Goal: Task Accomplishment & Management: Complete application form

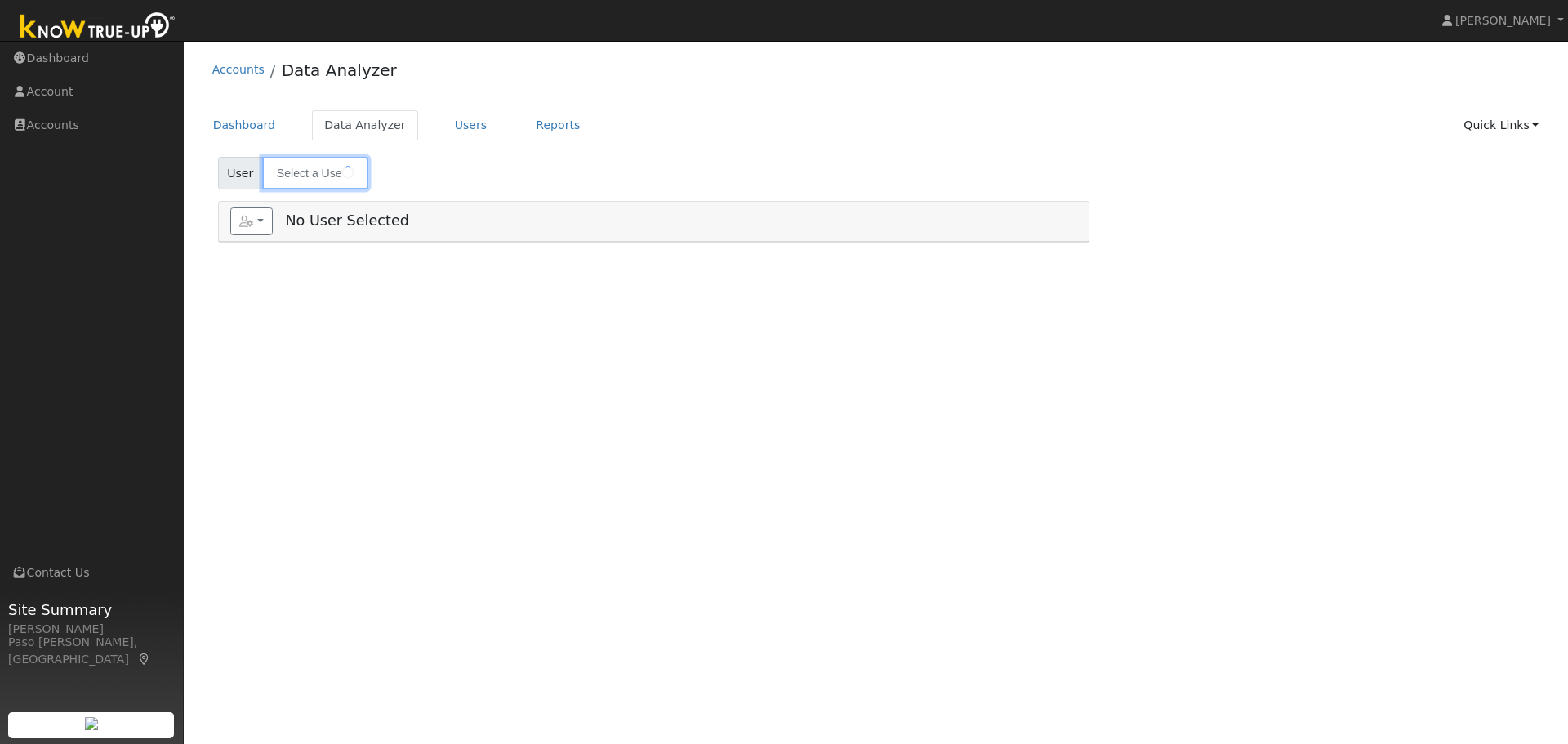
type input "Duane Wallace"
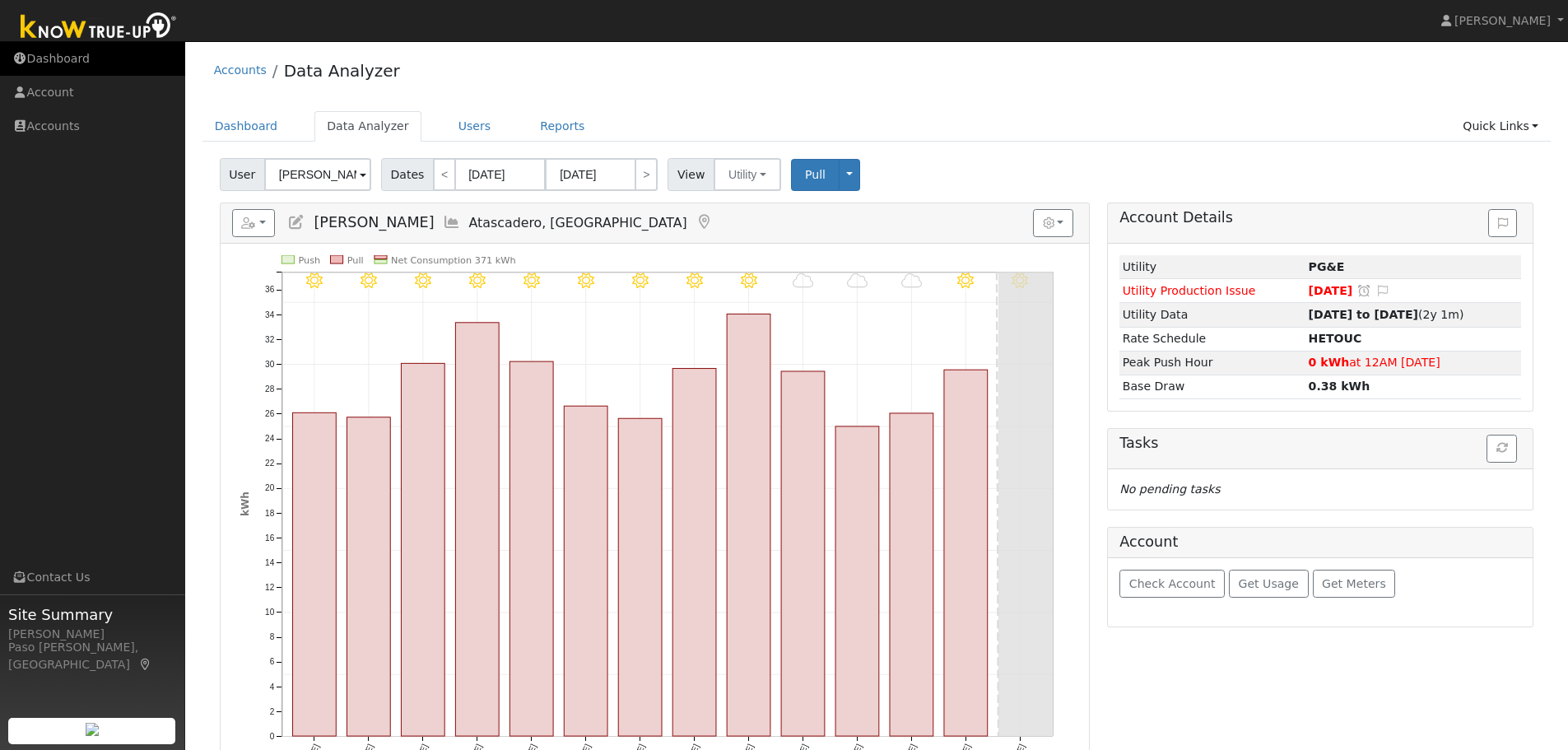
click at [76, 60] on link "Dashboard" at bounding box center [92, 59] width 185 height 34
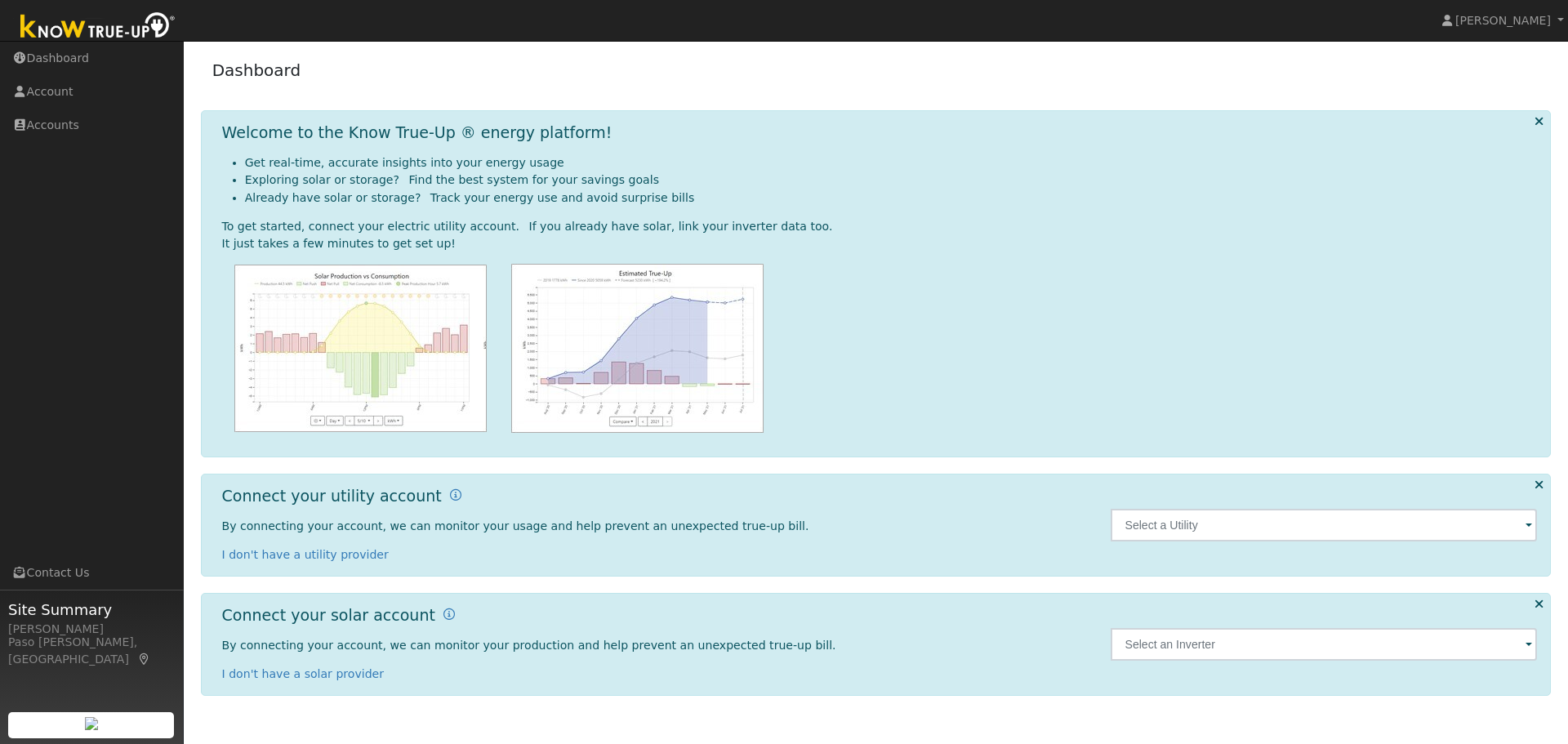
click at [117, 22] on img at bounding box center [98, 27] width 171 height 37
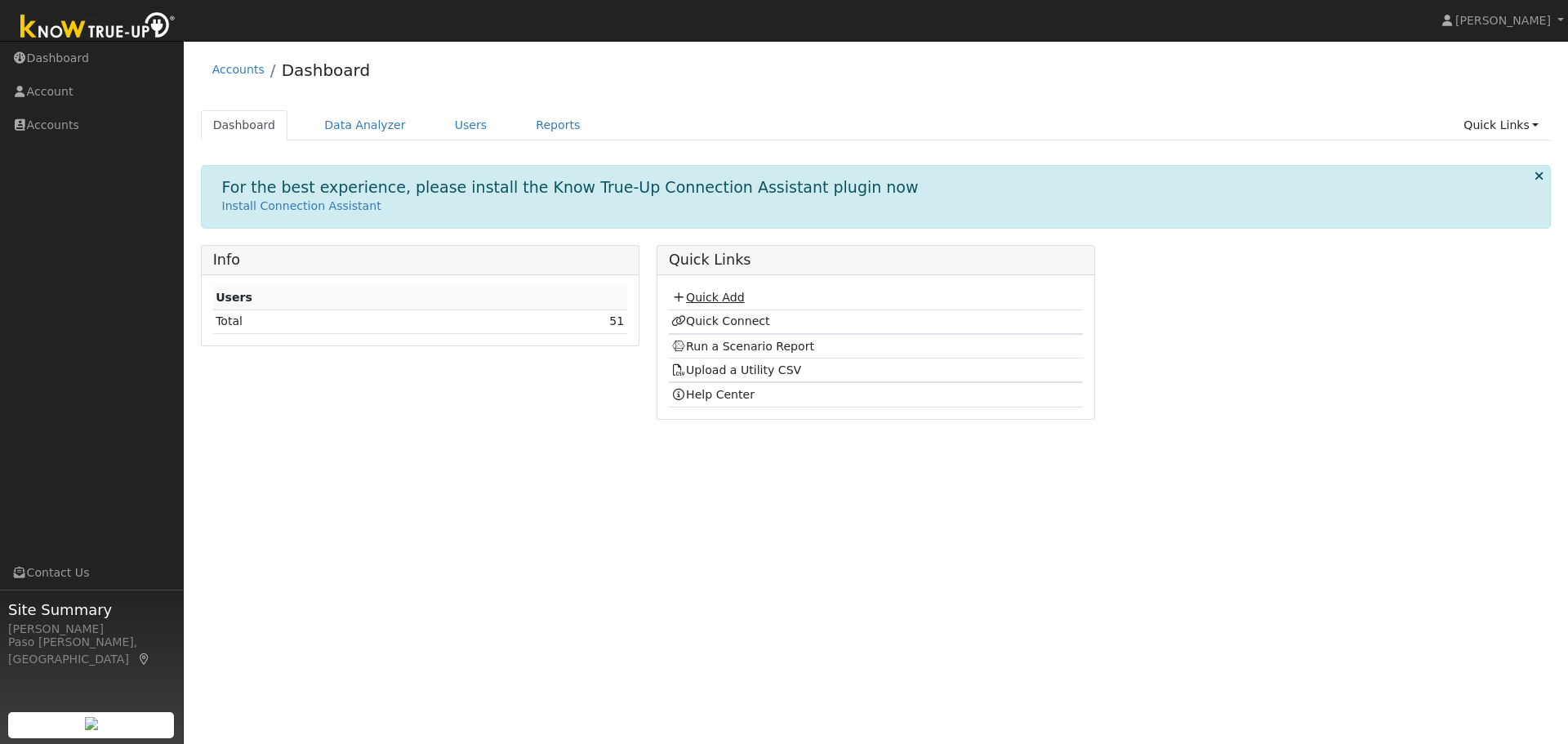
click at [713, 285] on div "Quick Add Quick Connect Run a Scenario Report Upload a Utility CSV Help Center" at bounding box center [875, 346] width 437 height 144
click at [712, 295] on link "Quick Add" at bounding box center [707, 297] width 72 height 13
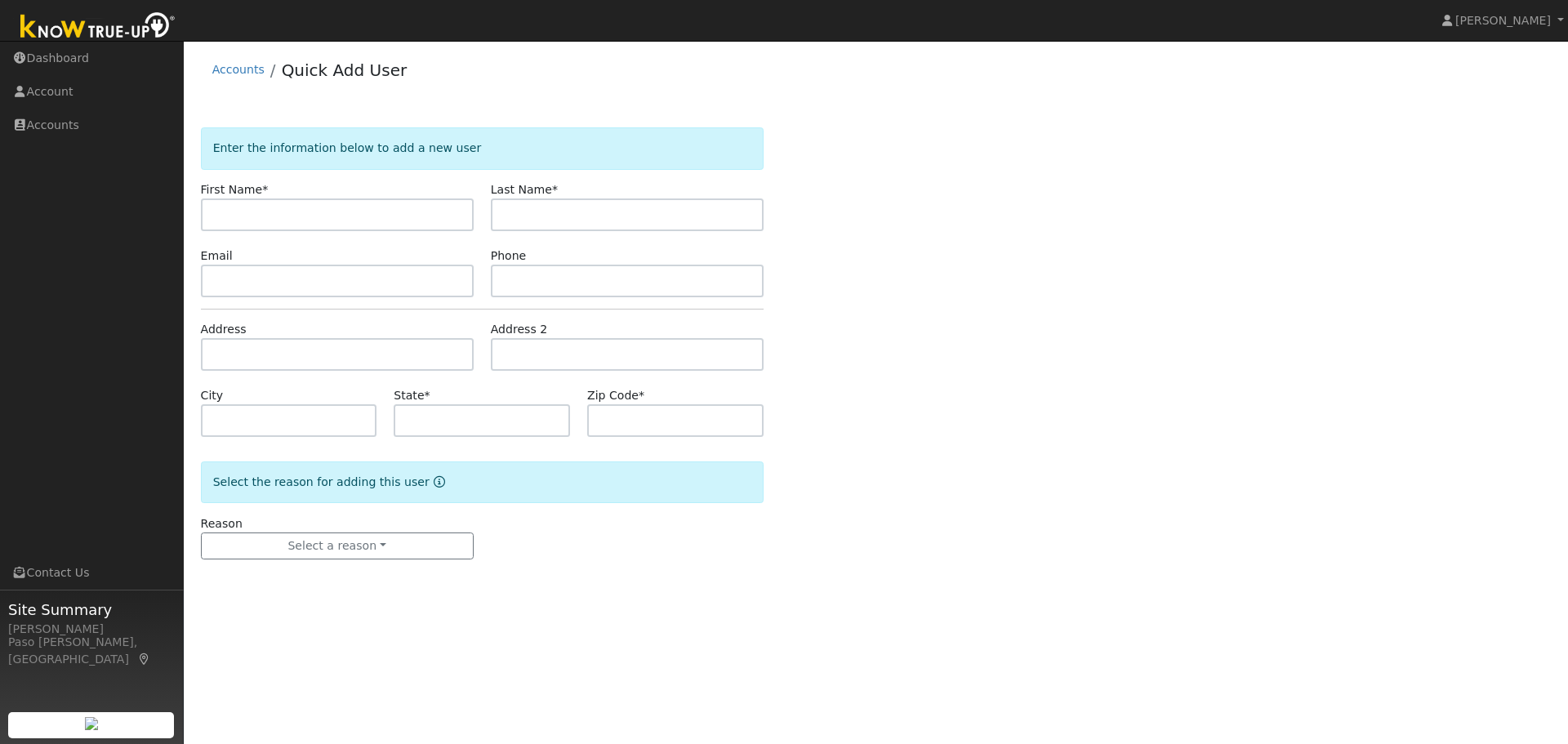
click at [243, 220] on input "text" at bounding box center [337, 215] width 273 height 32
type input "Dale"
type input "Hight"
click at [243, 274] on input "text" at bounding box center [337, 281] width 273 height 32
click at [369, 362] on input "text" at bounding box center [337, 354] width 273 height 32
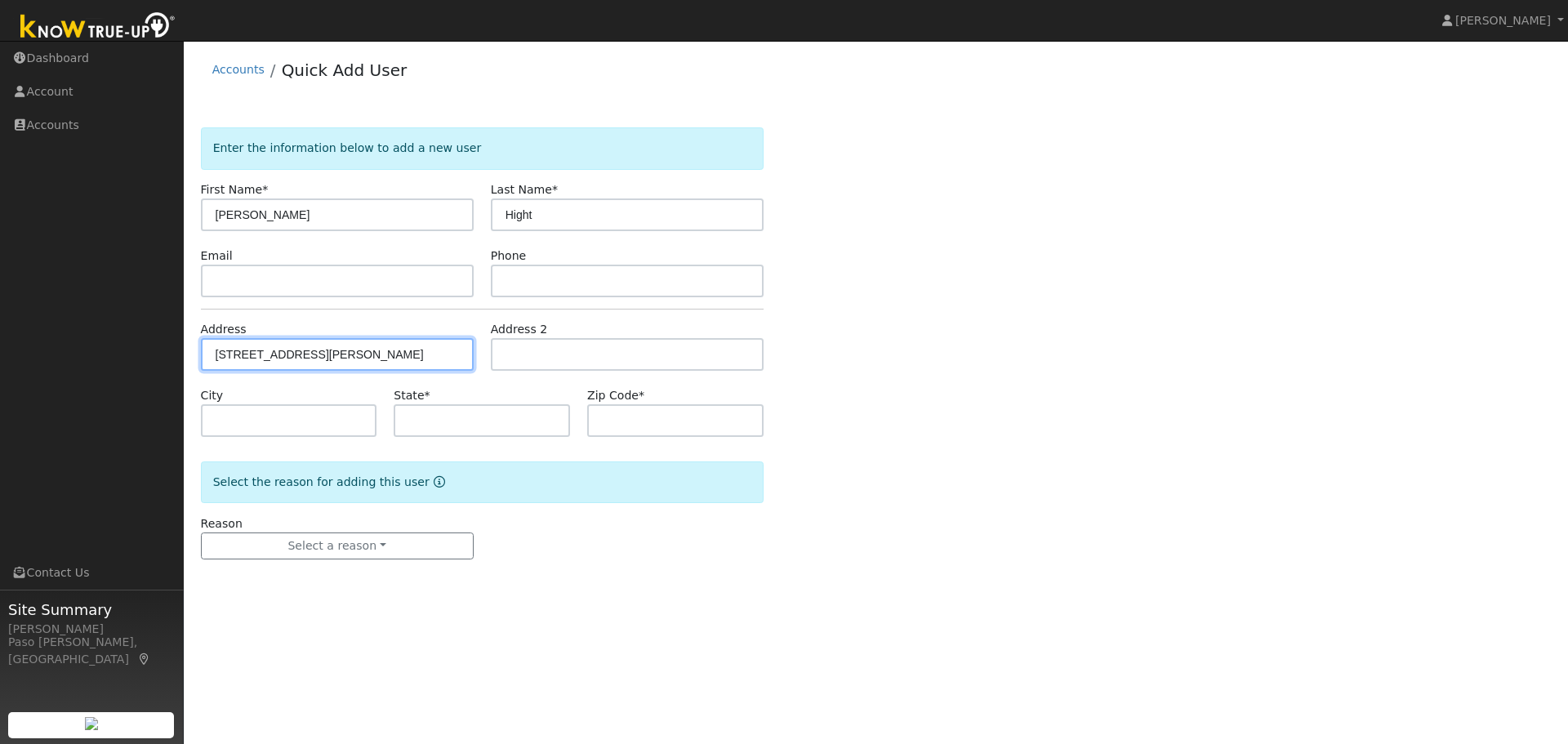
type input "715 Elm Court"
type input "Paso Robles"
type input "CA"
type input "93446"
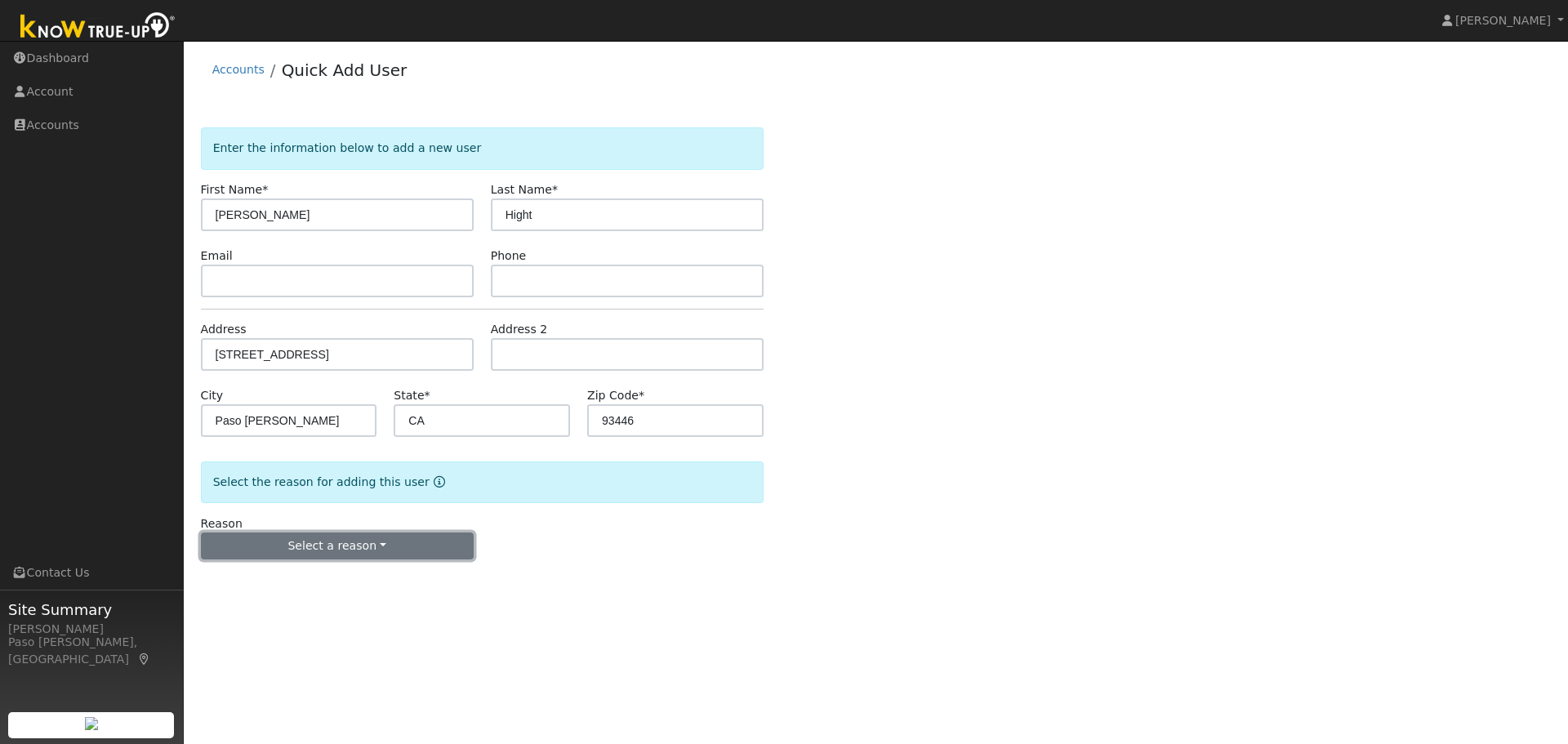
click at [363, 532] on button "Select a reason" at bounding box center [337, 545] width 273 height 28
click at [346, 600] on link "New customer adding solar" at bounding box center [292, 602] width 181 height 23
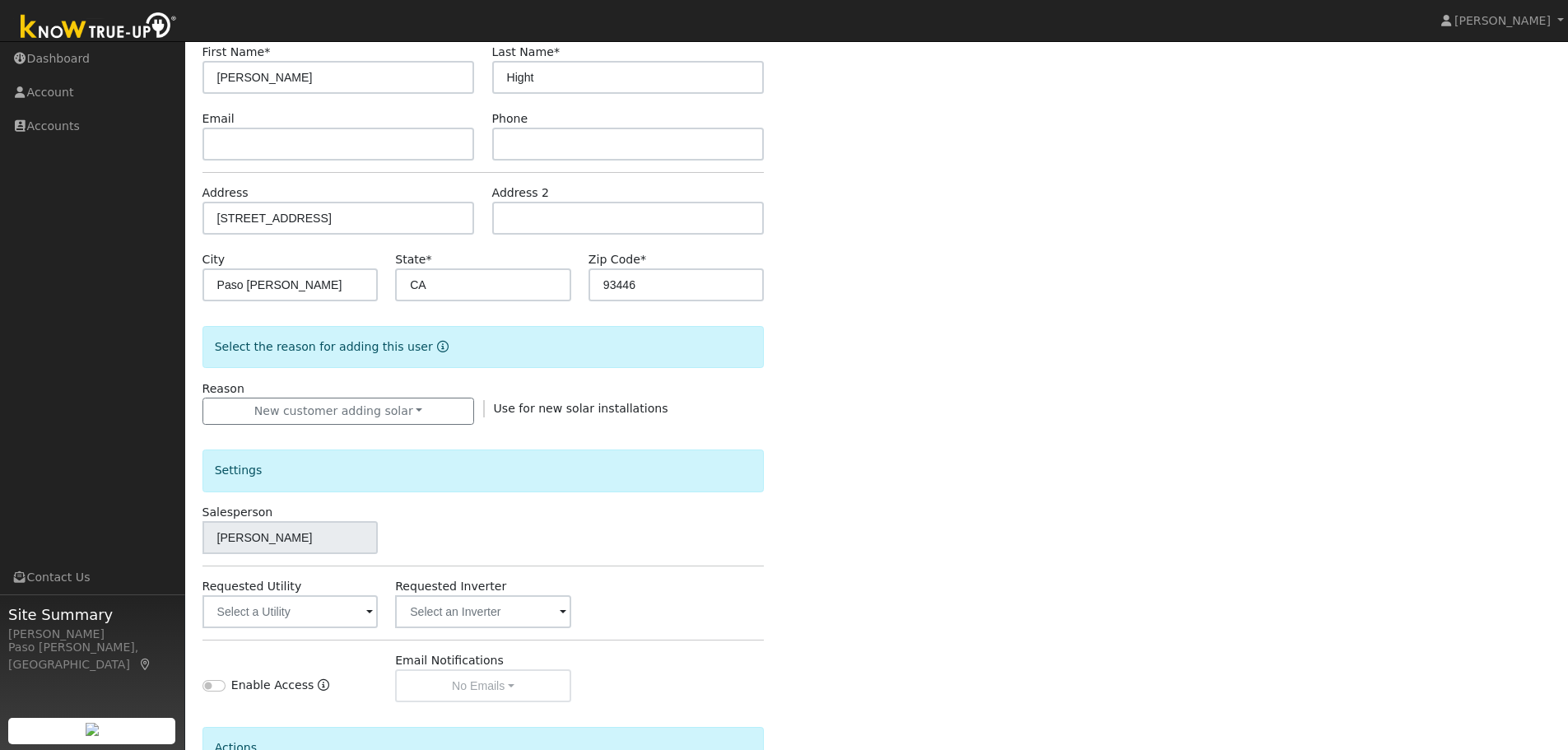
scroll to position [314, 0]
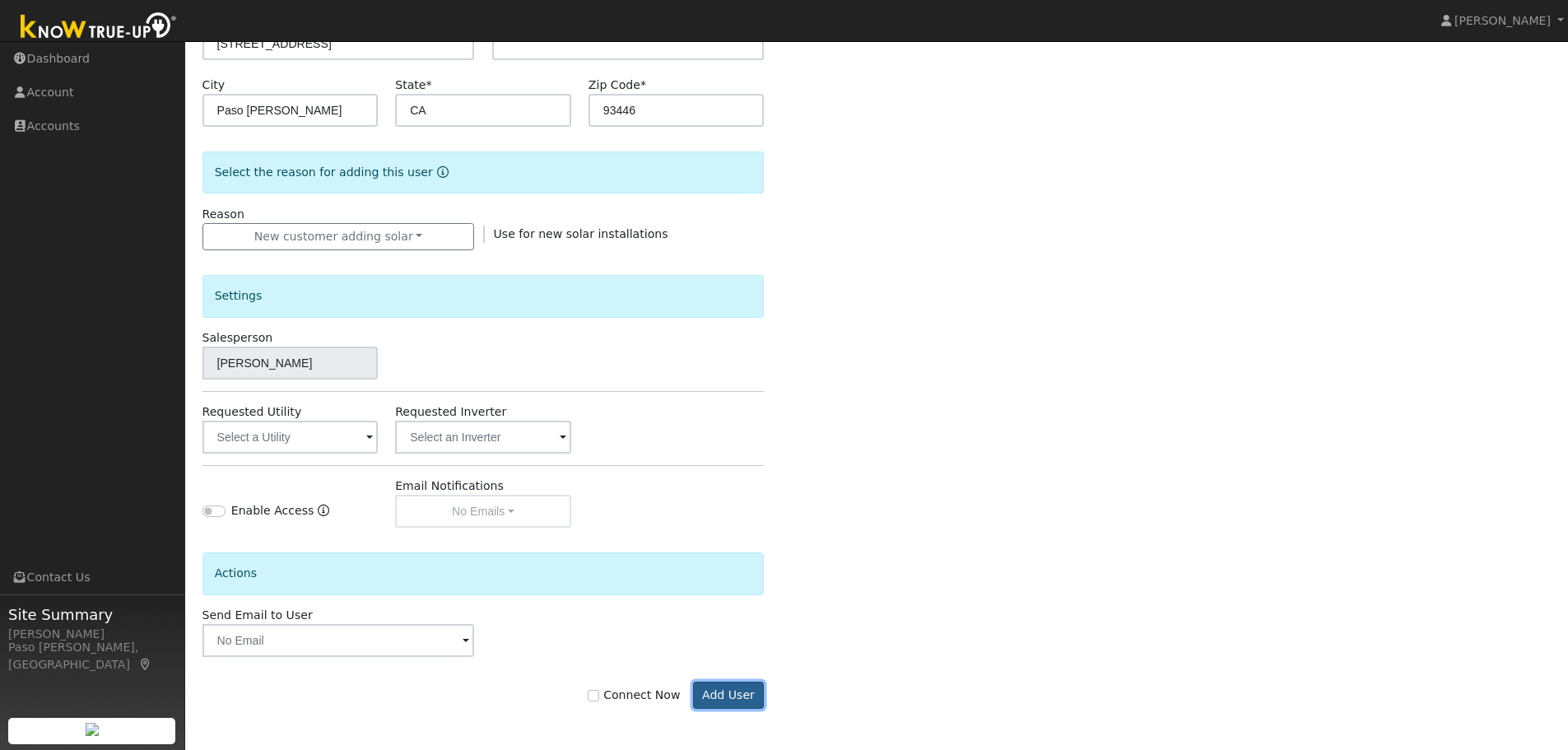
click at [727, 694] on button "Add User" at bounding box center [729, 694] width 72 height 28
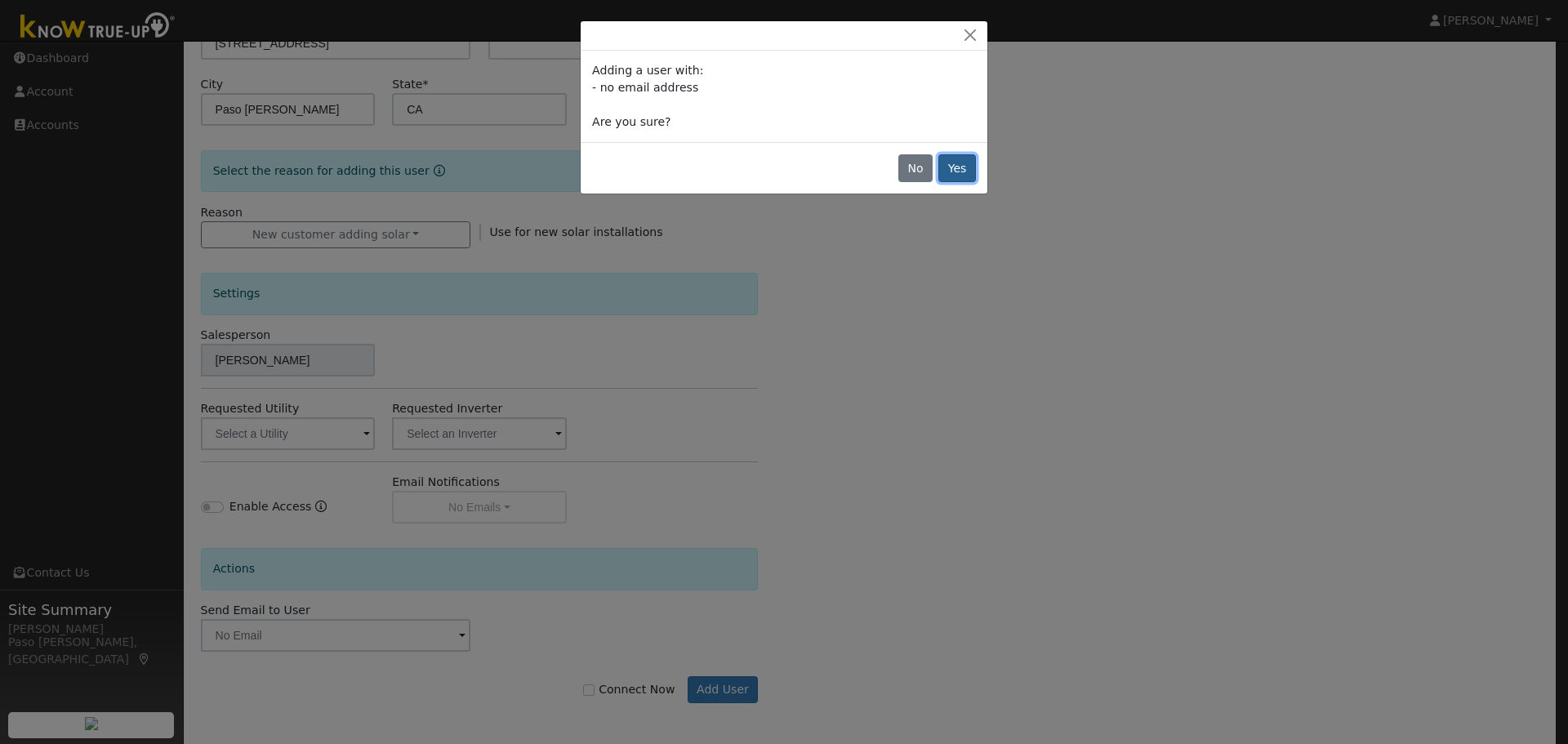
click at [960, 179] on button "Yes" at bounding box center [956, 167] width 37 height 28
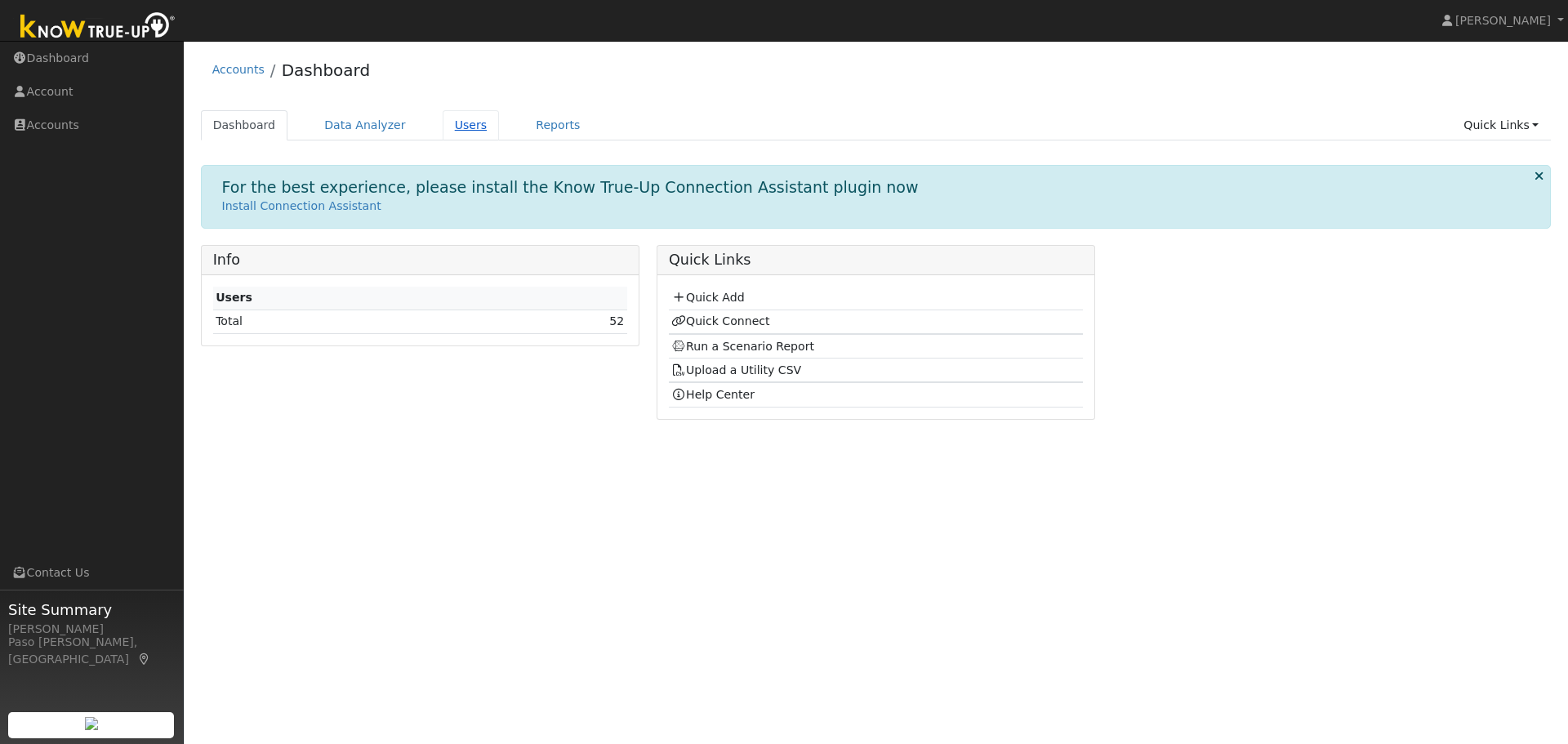
click at [451, 133] on link "Users" at bounding box center [471, 126] width 57 height 30
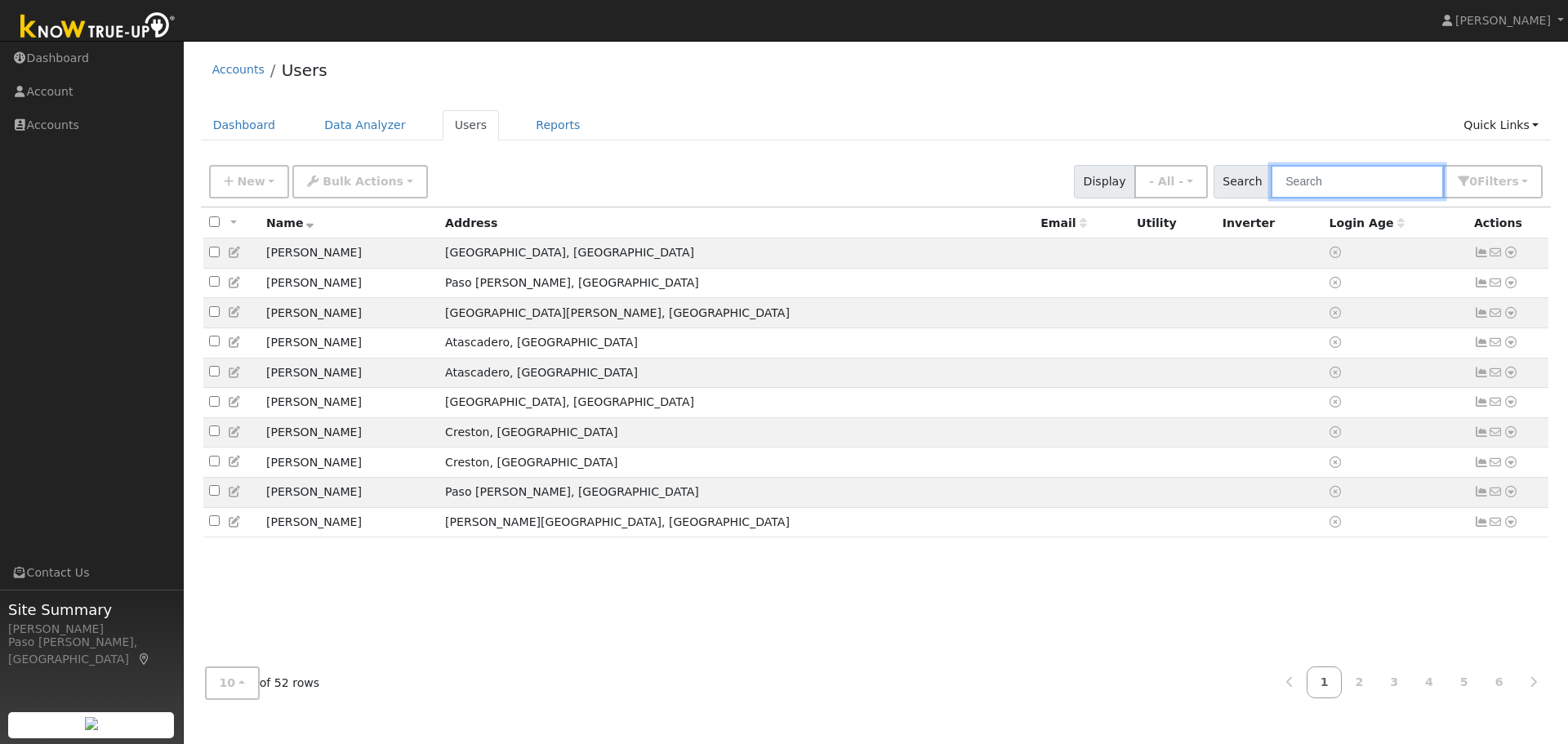
click at [1321, 184] on input "text" at bounding box center [1357, 181] width 173 height 33
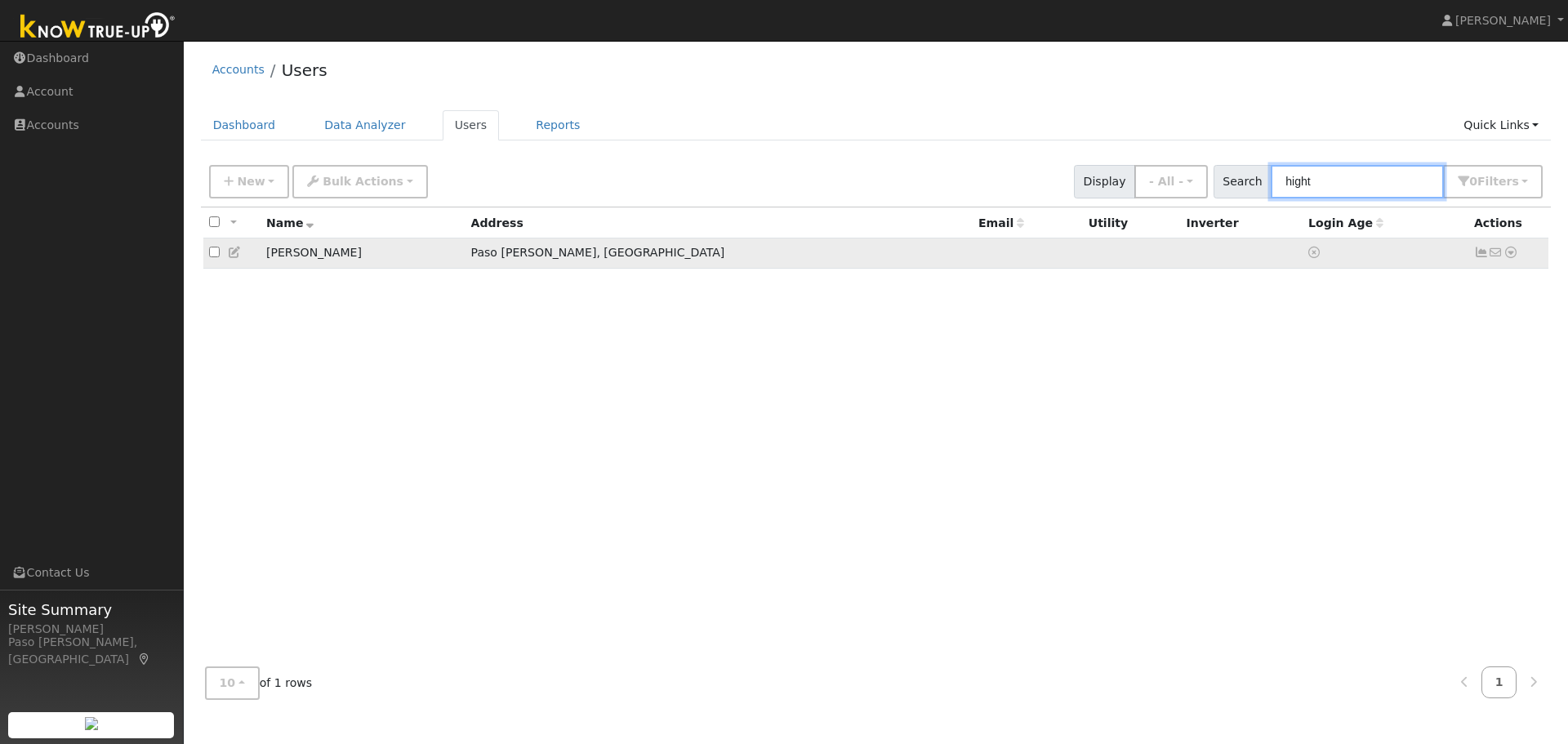
type input "hight"
click at [1511, 256] on icon at bounding box center [1510, 252] width 14 height 11
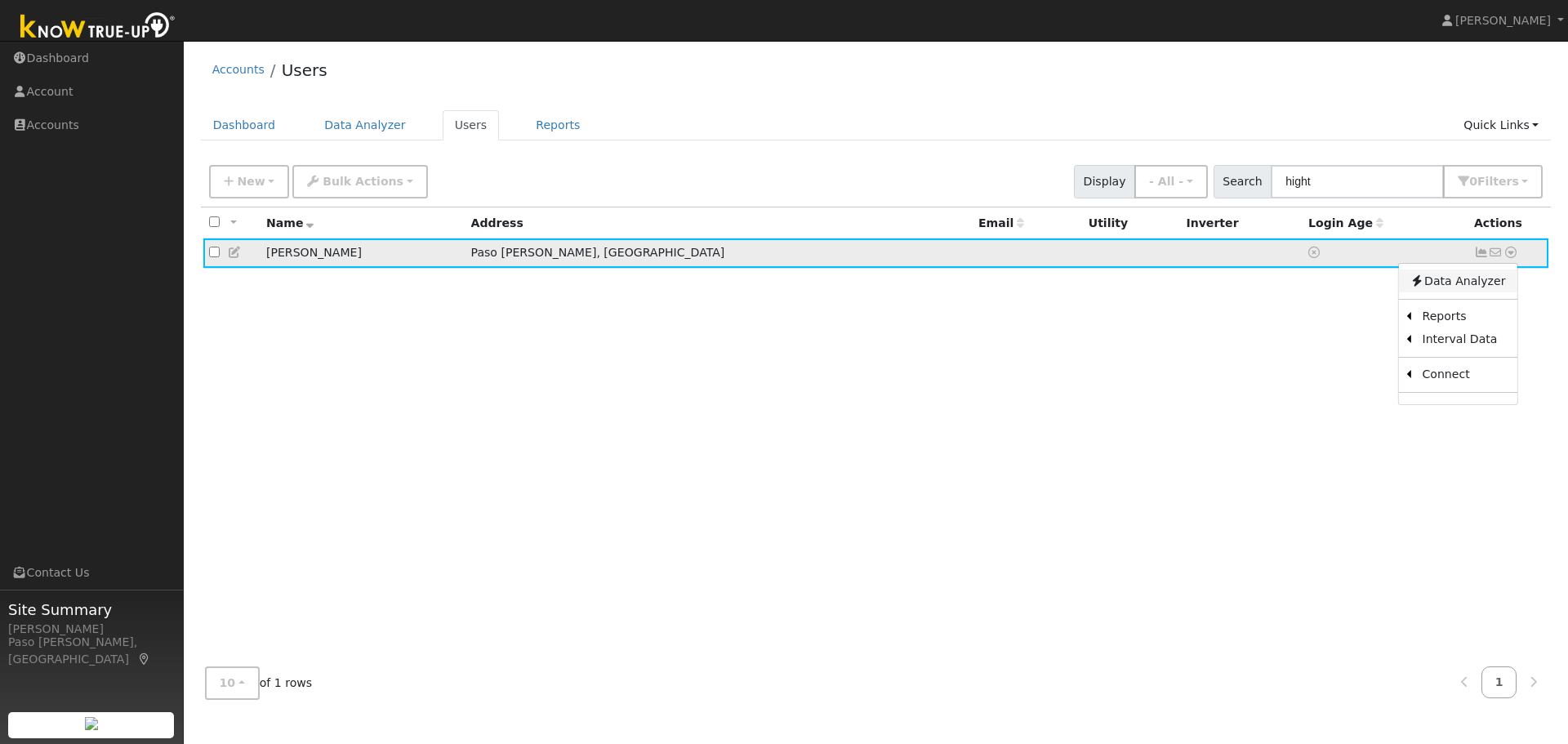
click at [1484, 284] on link "Data Analyzer" at bounding box center [1457, 281] width 118 height 23
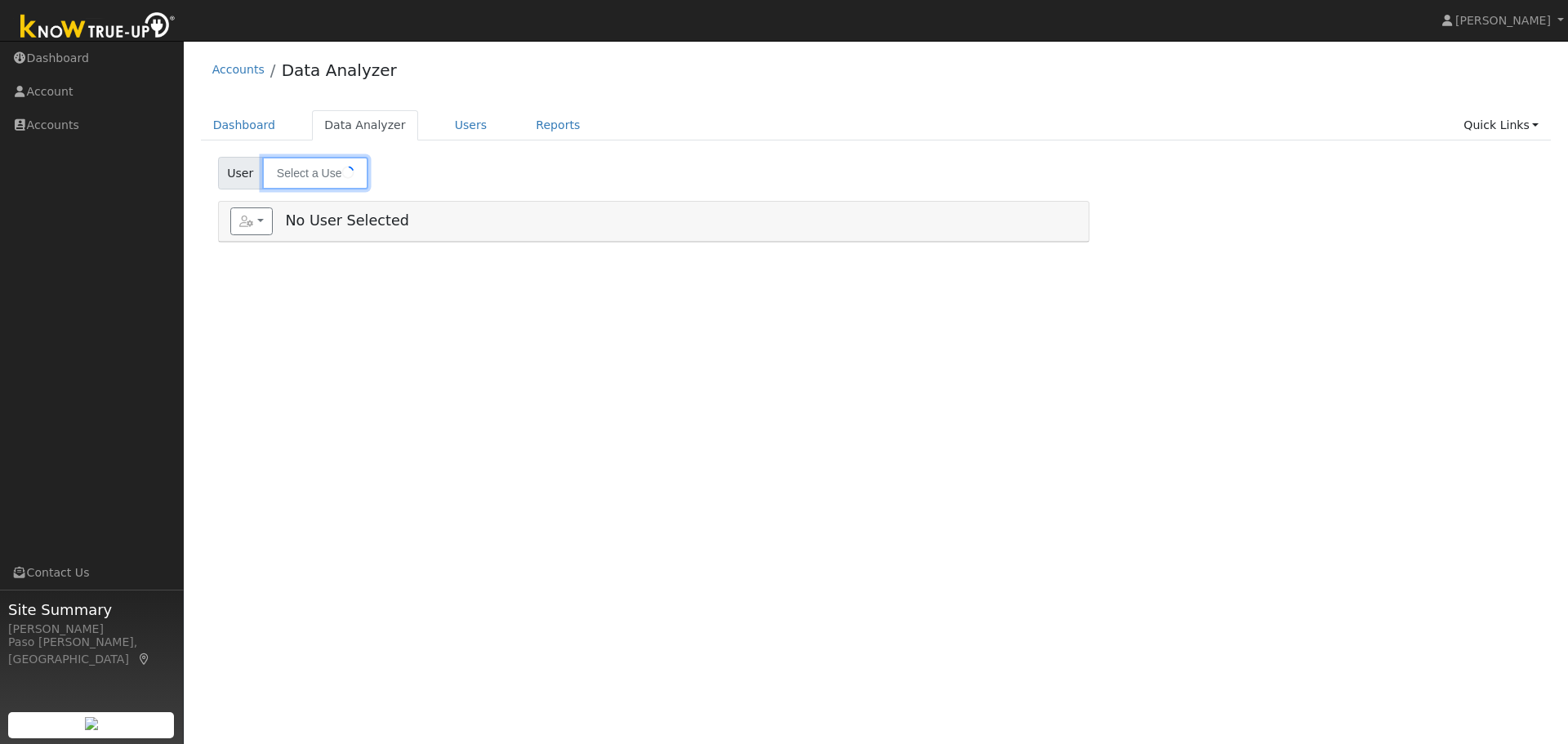
type input "[PERSON_NAME]"
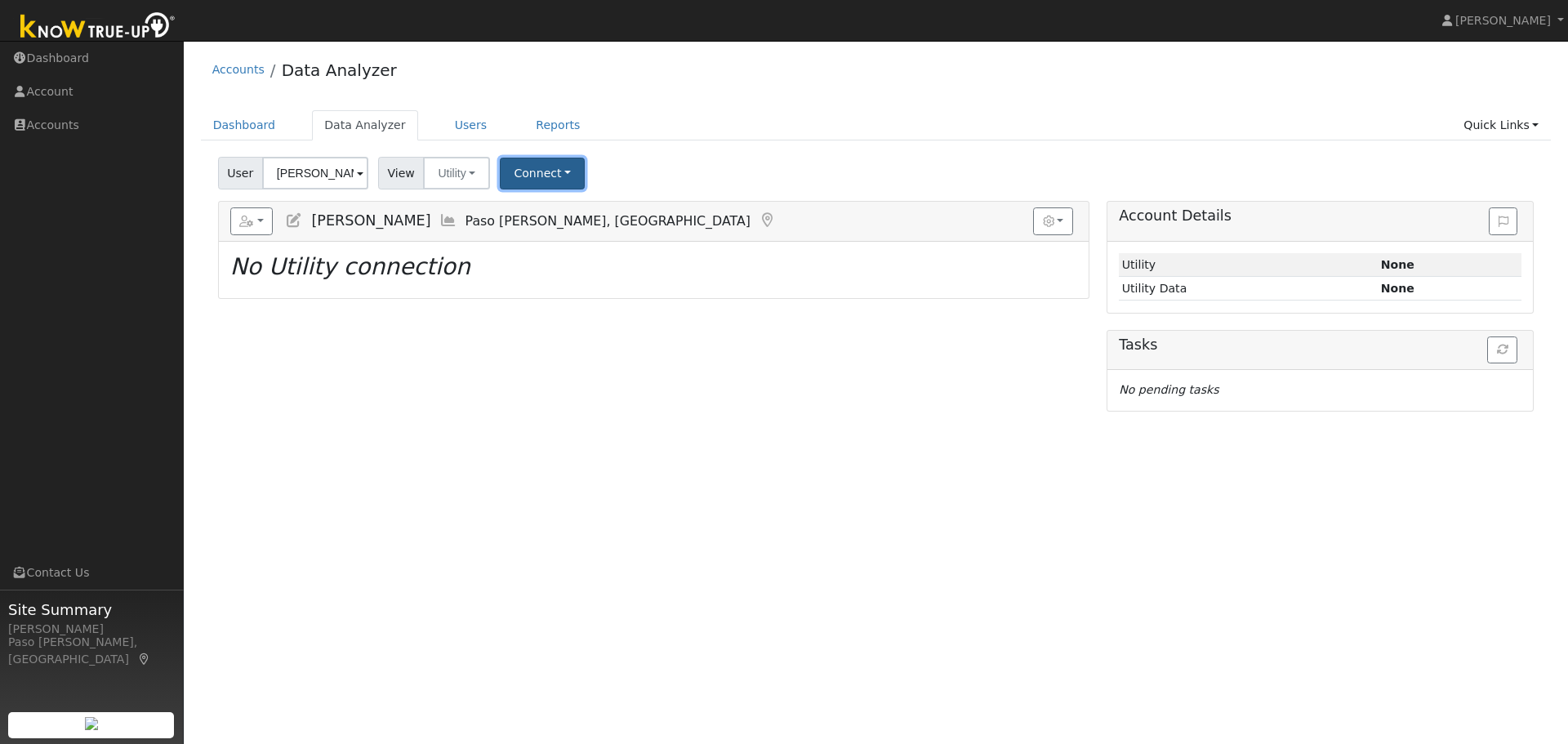
click at [546, 166] on button "Connect" at bounding box center [541, 173] width 85 height 31
click at [542, 211] on link "Select a Provider" at bounding box center [565, 209] width 127 height 23
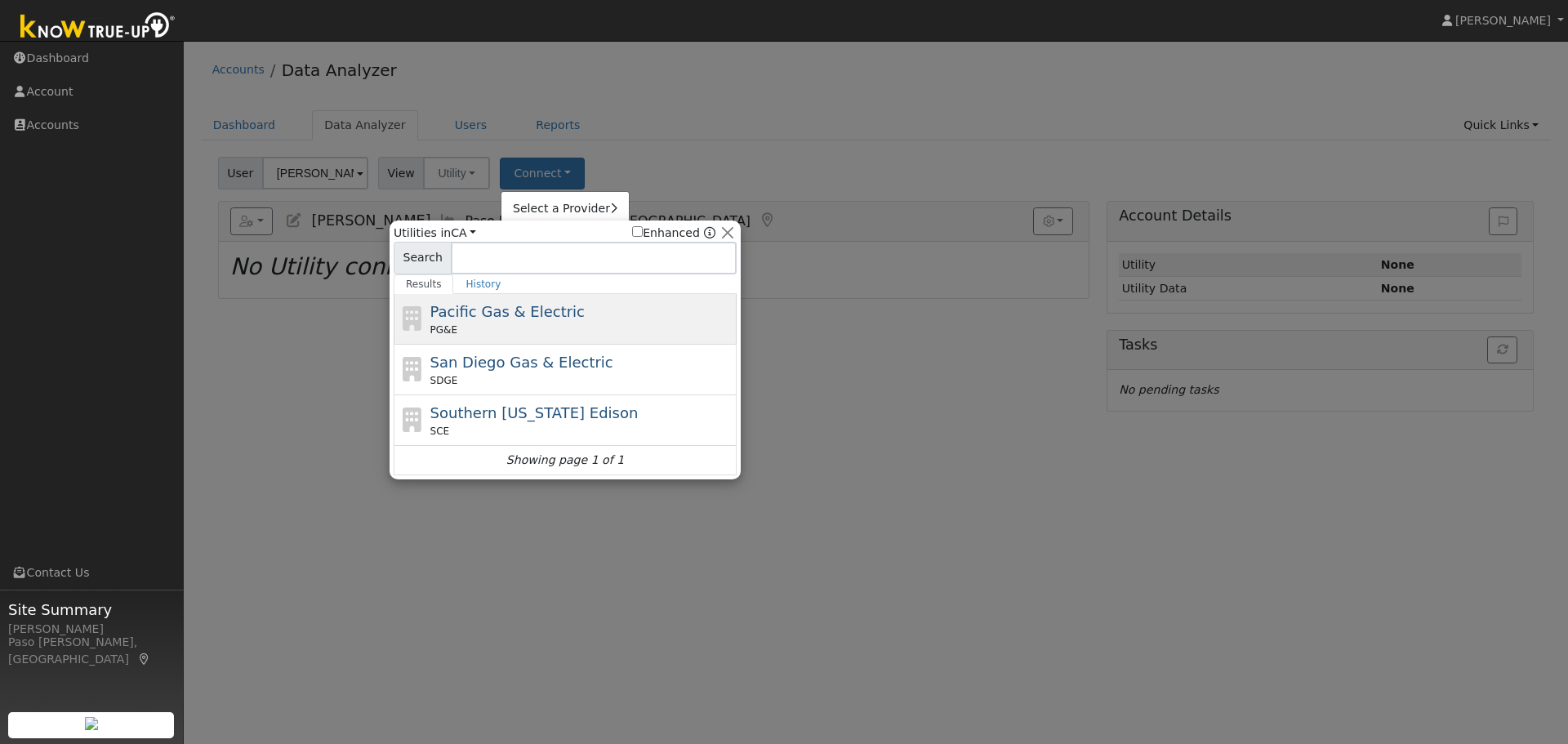
click at [439, 303] on span "Pacific Gas & Electric" at bounding box center [507, 311] width 154 height 17
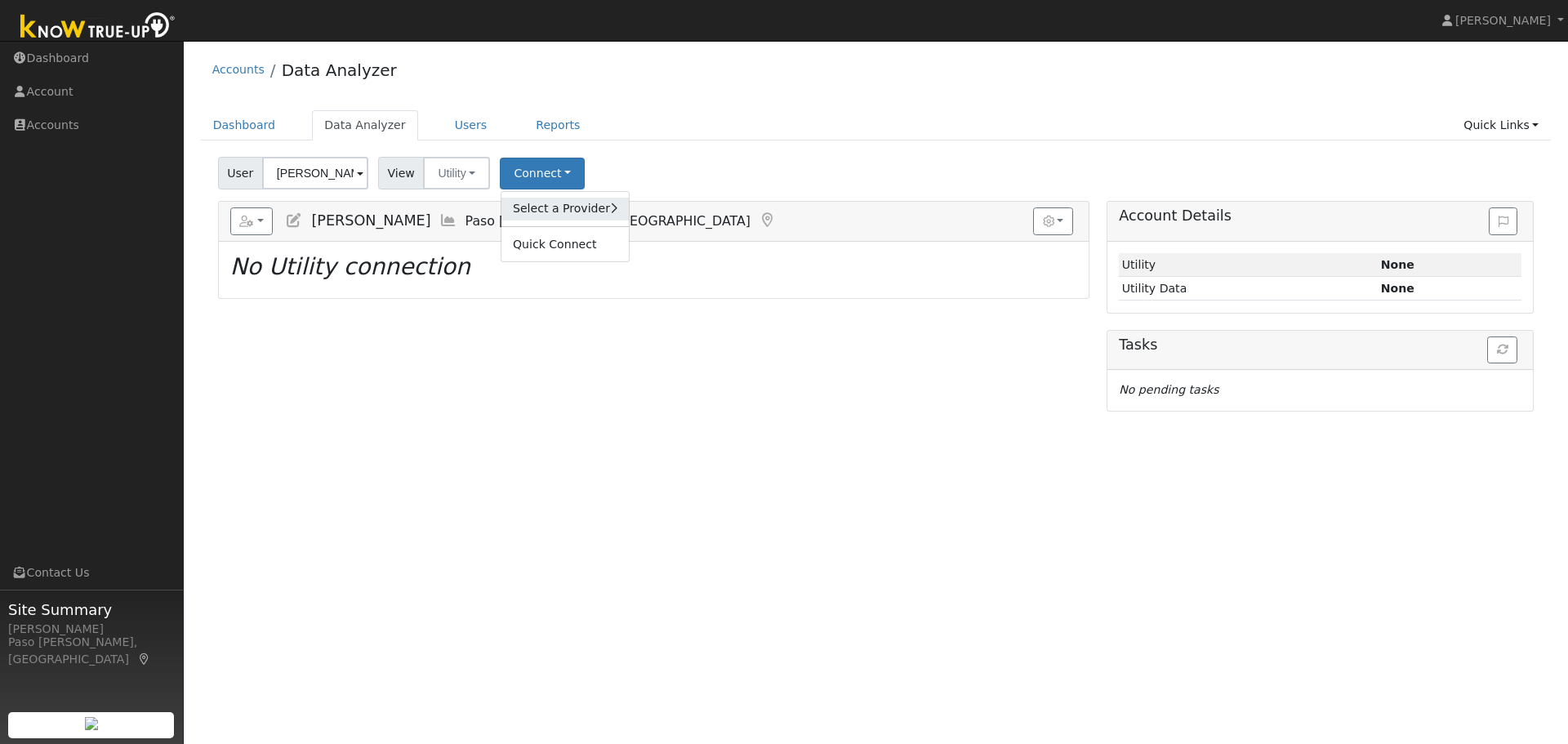
click at [538, 199] on link "Select a Provider" at bounding box center [565, 209] width 127 height 23
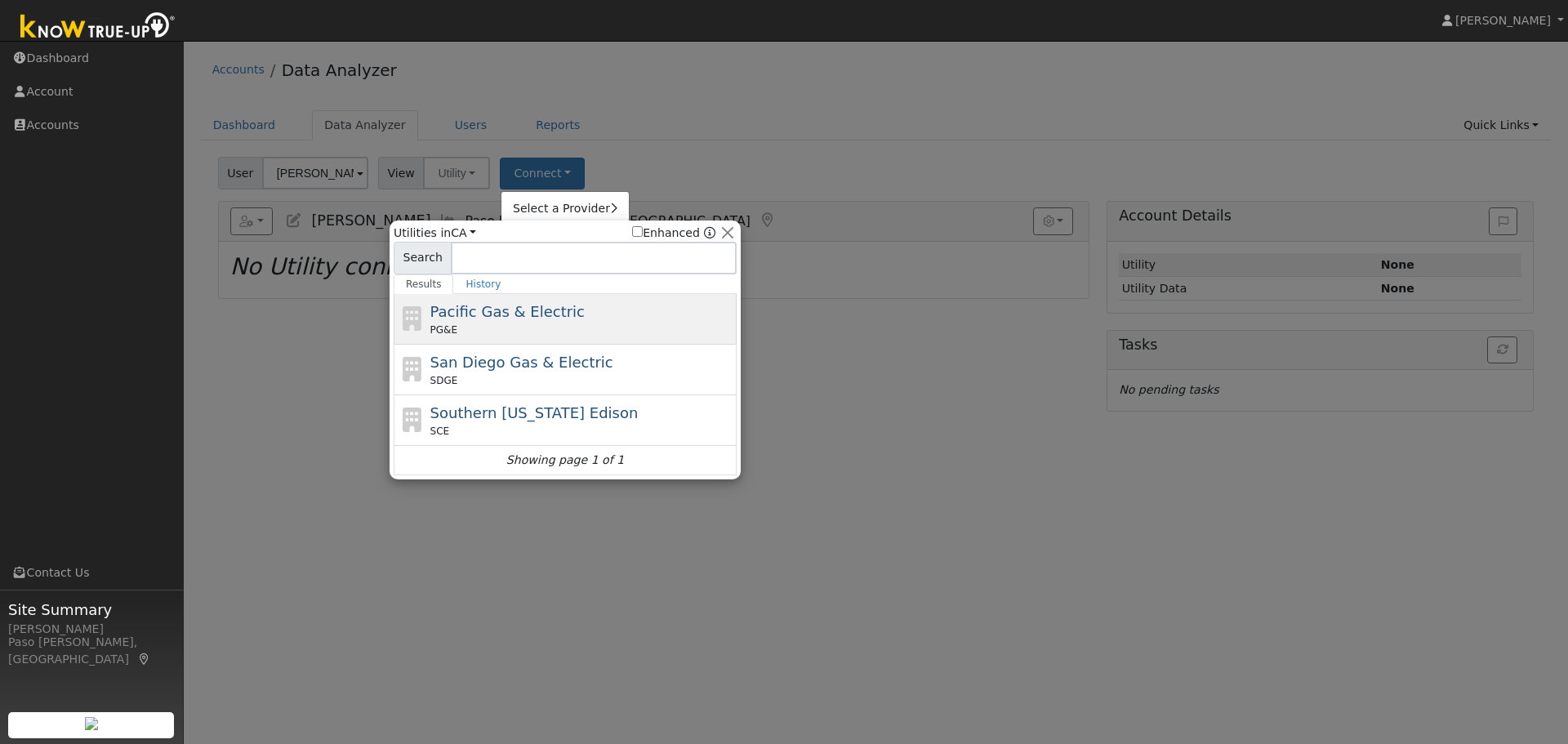
click at [539, 307] on span "Pacific Gas & Electric" at bounding box center [507, 311] width 154 height 17
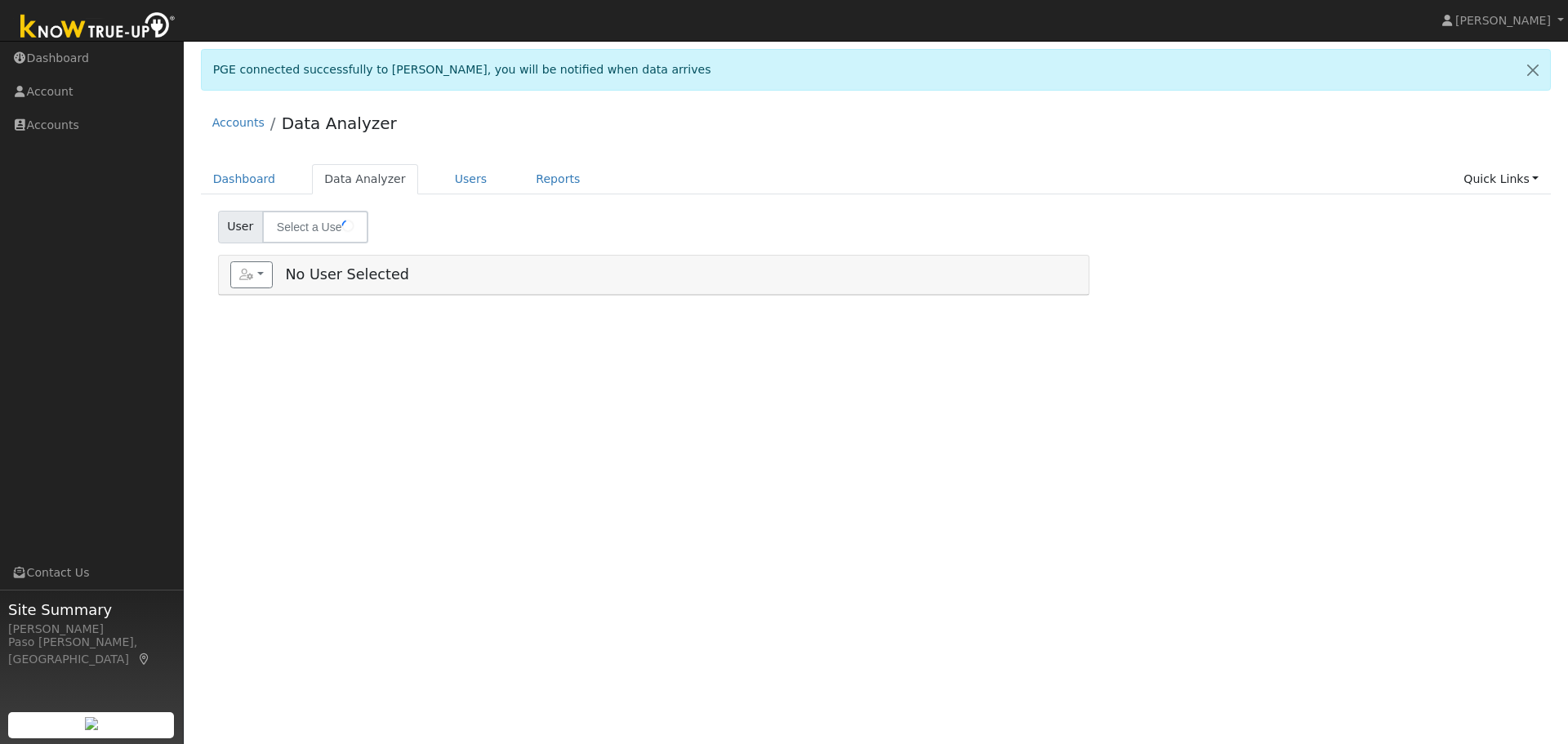
type input "[PERSON_NAME]"
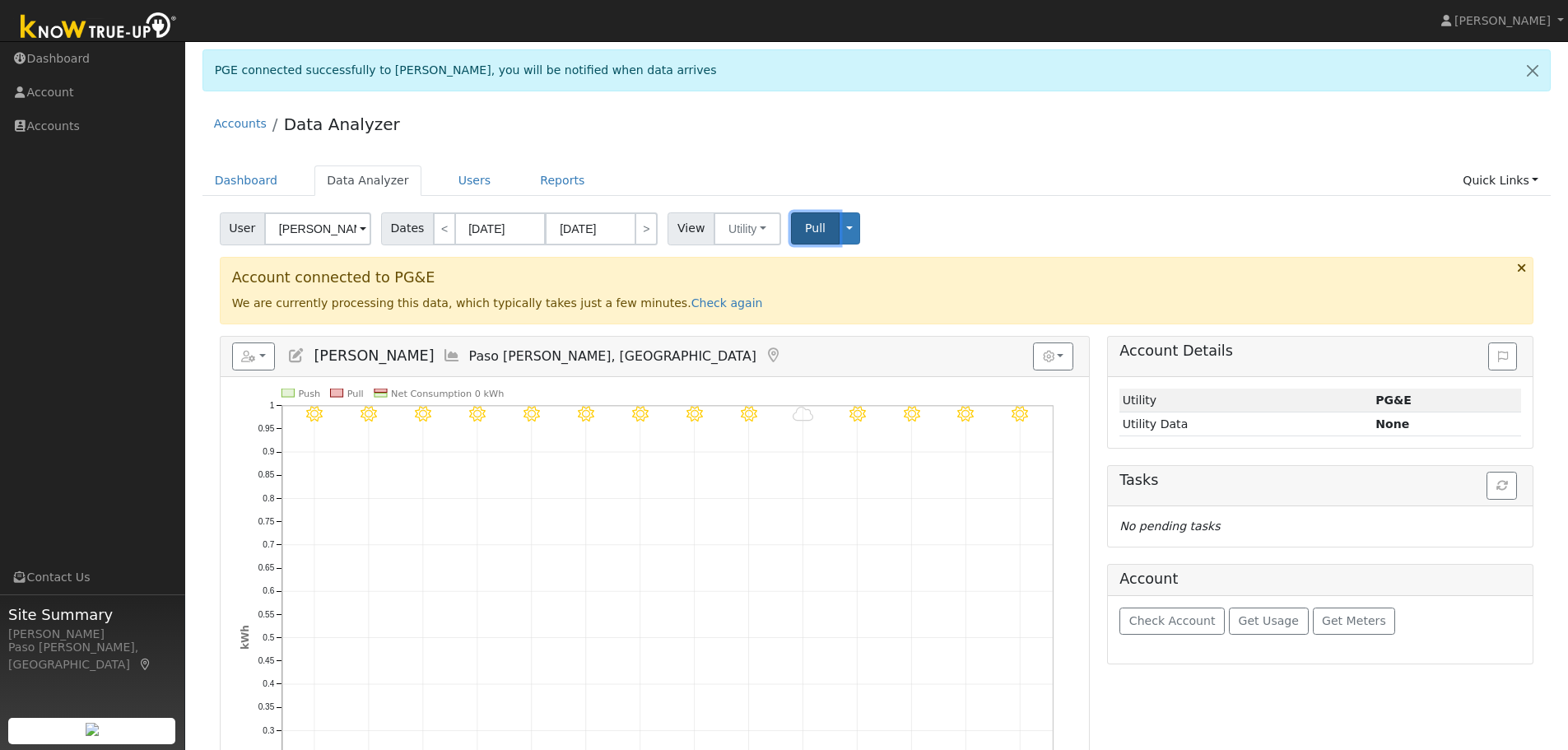
click at [805, 227] on span "Pull" at bounding box center [814, 228] width 20 height 13
click at [1497, 478] on button "button" at bounding box center [1502, 485] width 31 height 28
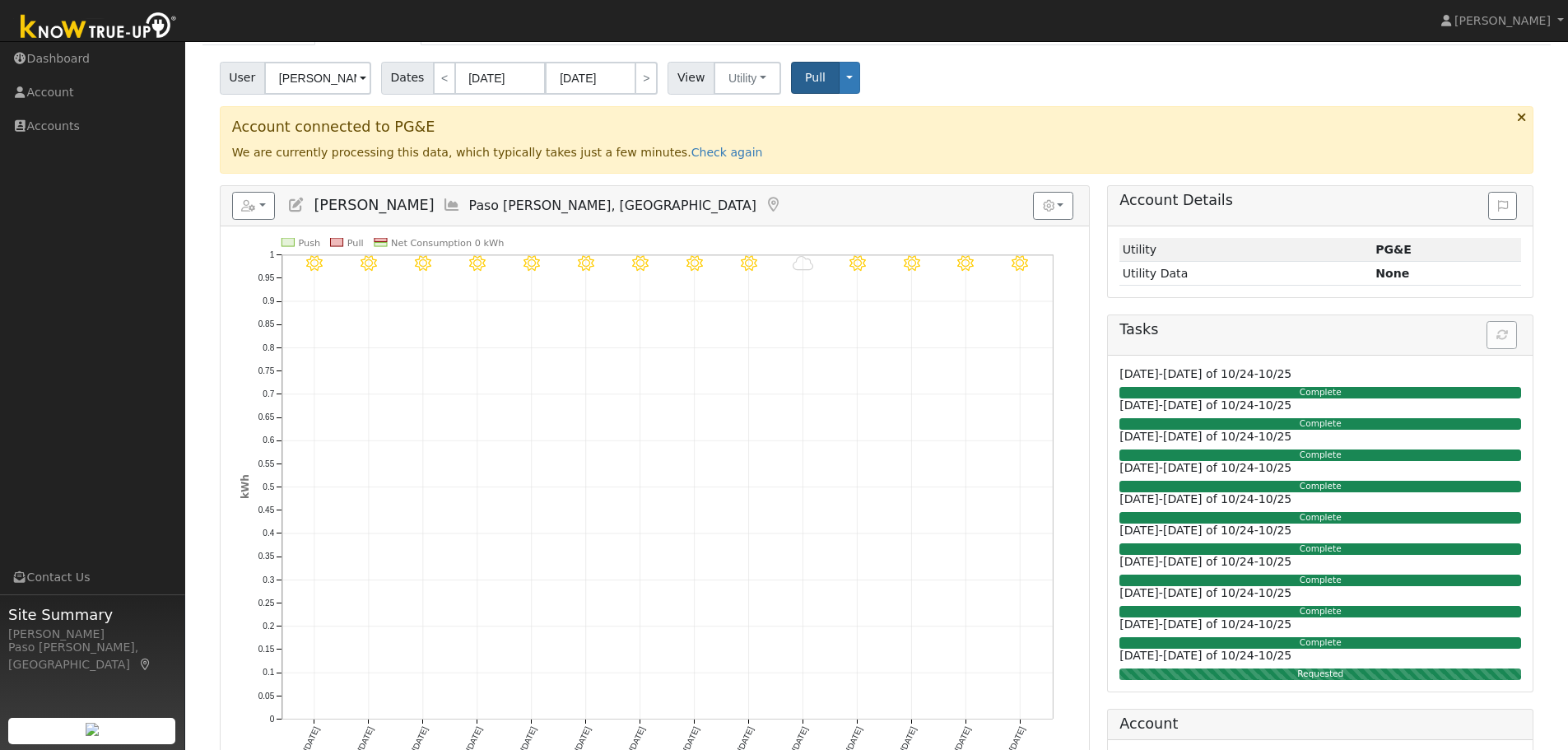
scroll to position [219, 0]
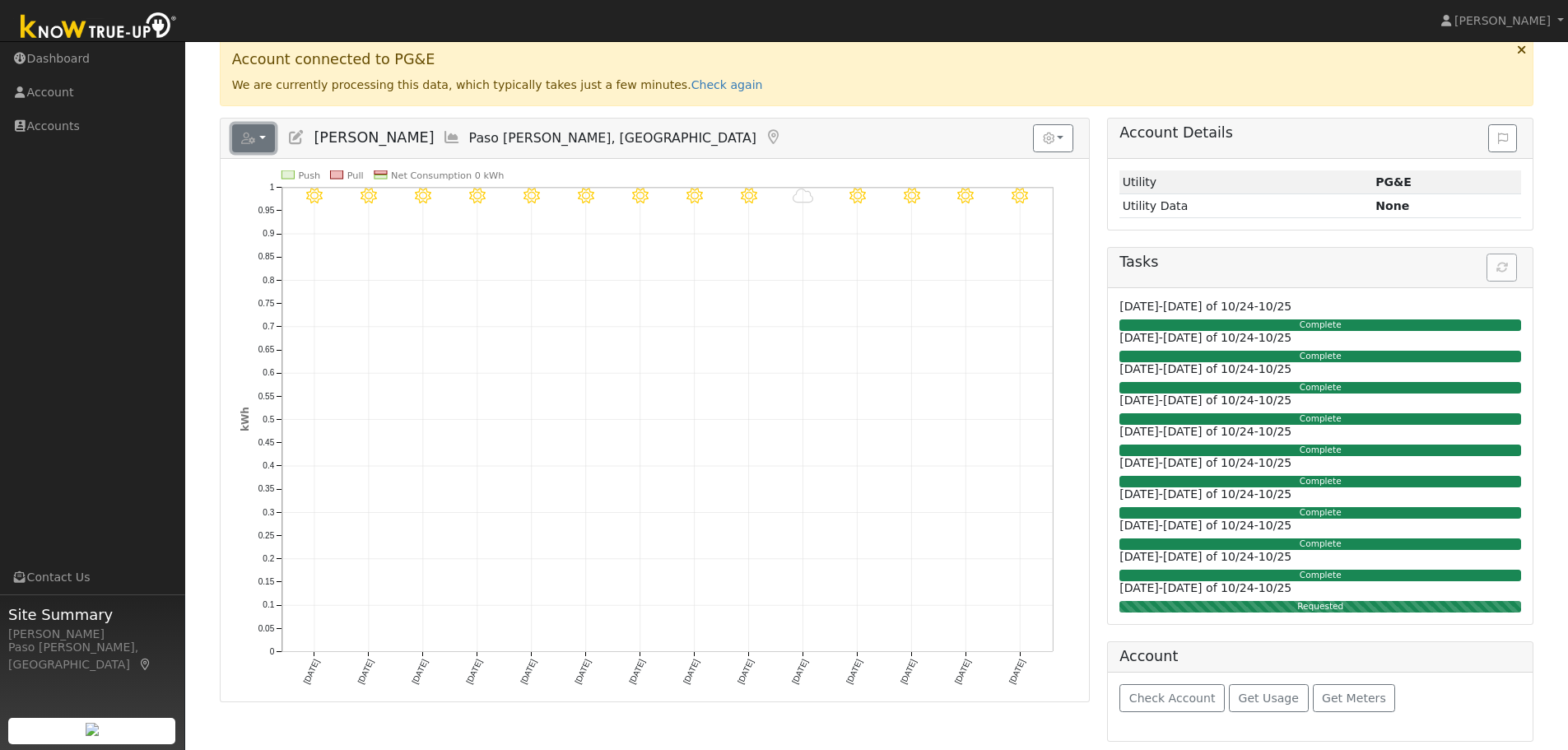
click at [262, 131] on button "button" at bounding box center [253, 138] width 43 height 28
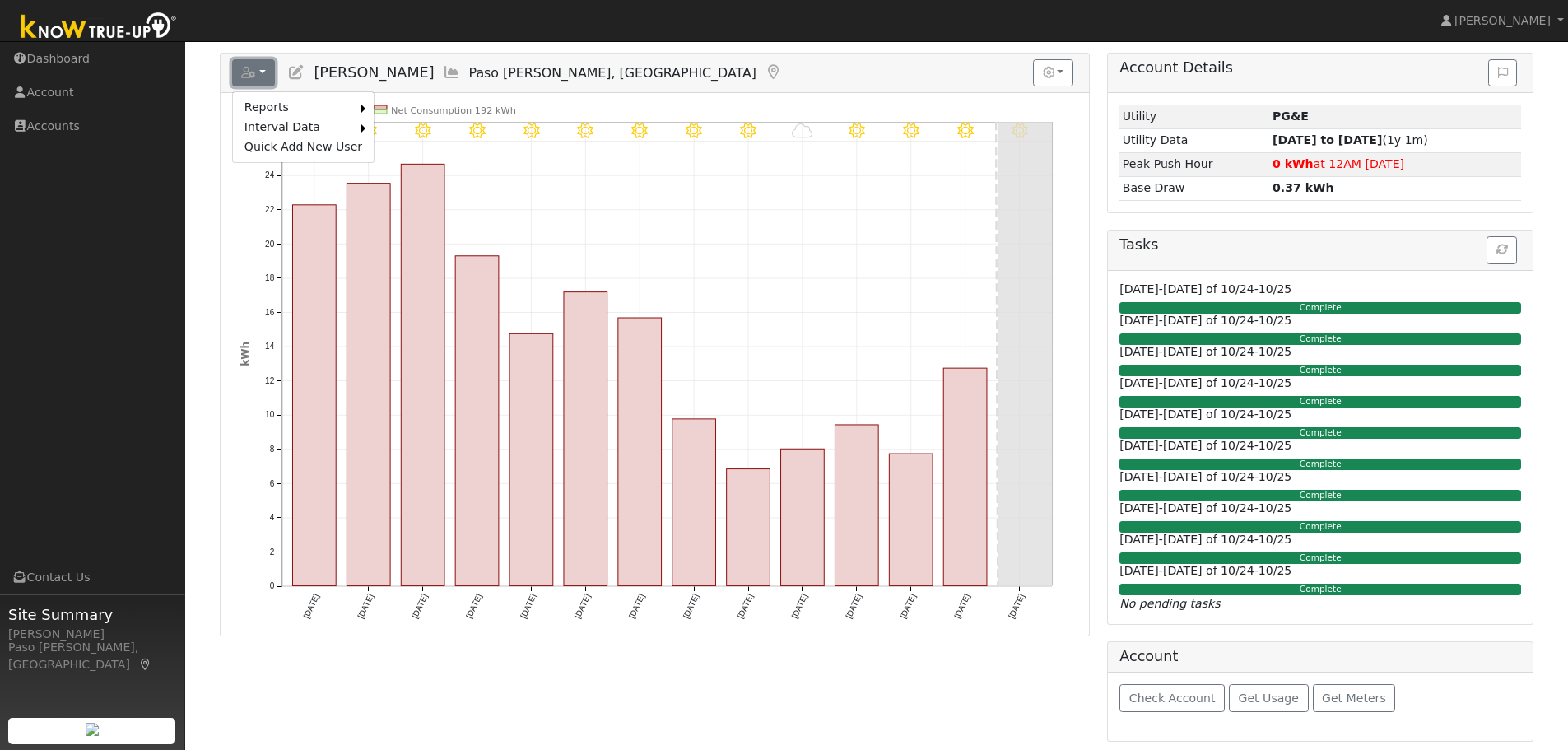
scroll to position [205, 0]
click at [399, 102] on link "Scenario" at bounding box center [435, 107] width 123 height 20
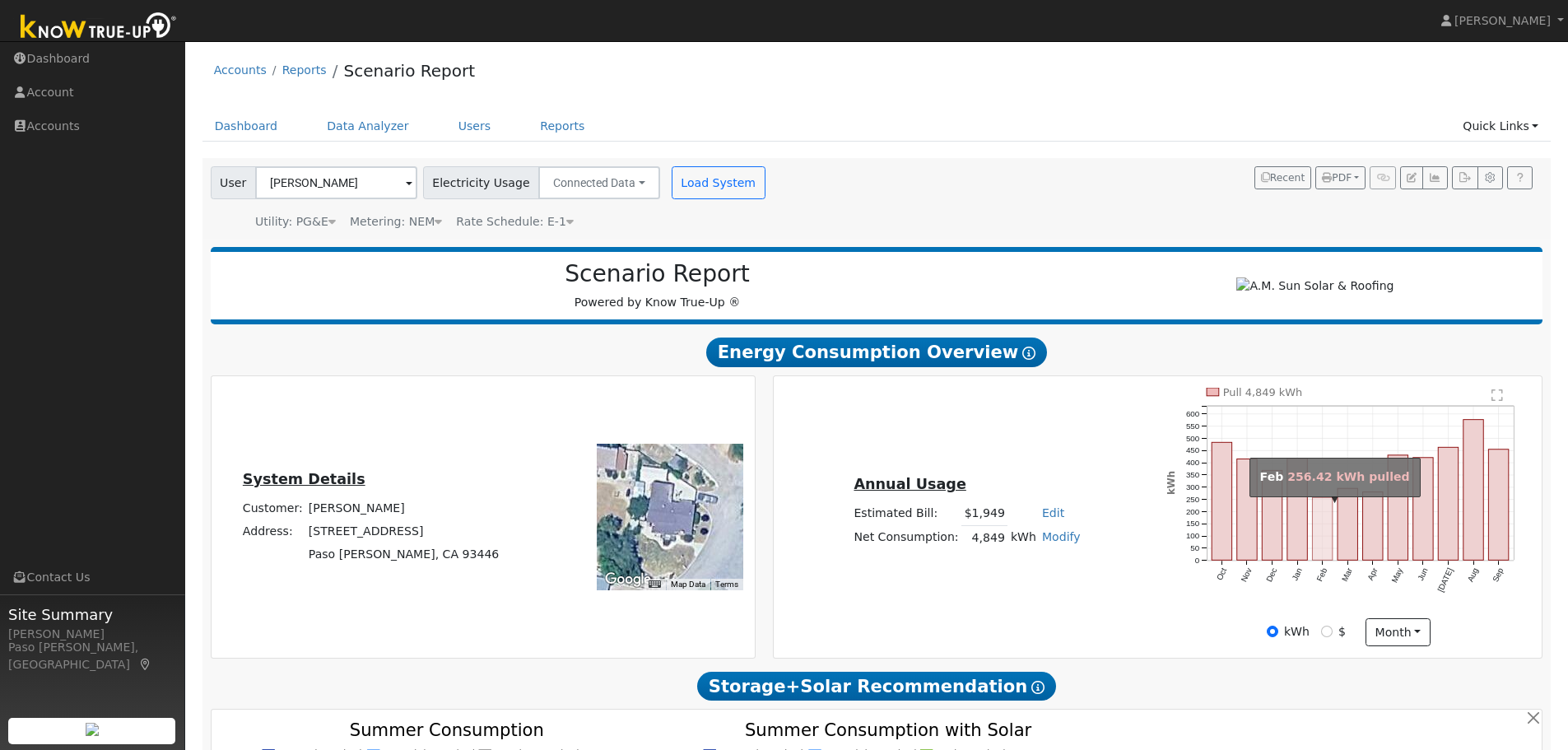
click at [1327, 527] on rect "onclick=""" at bounding box center [1322, 527] width 20 height 62
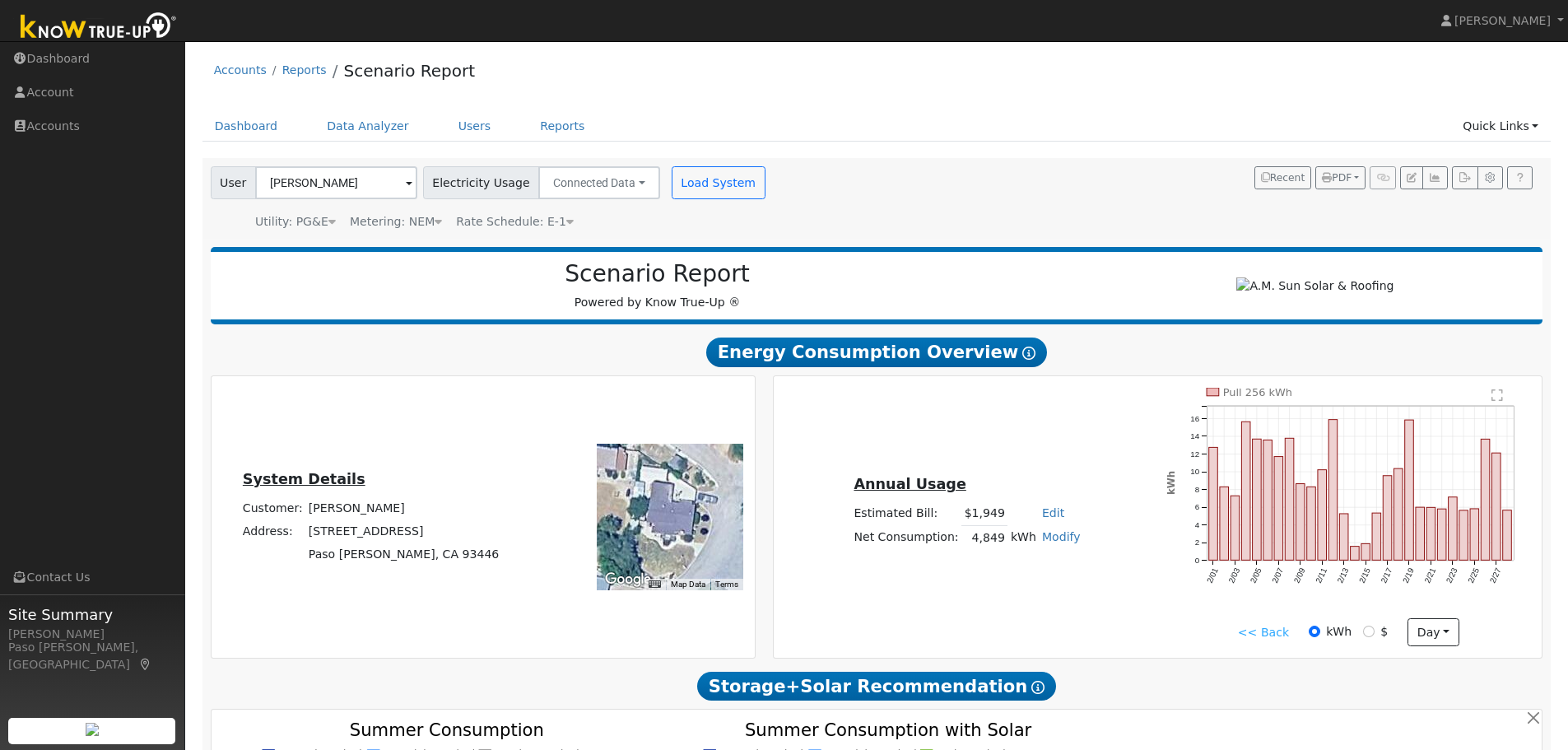
click at [1281, 635] on link "<< Back" at bounding box center [1263, 632] width 51 height 17
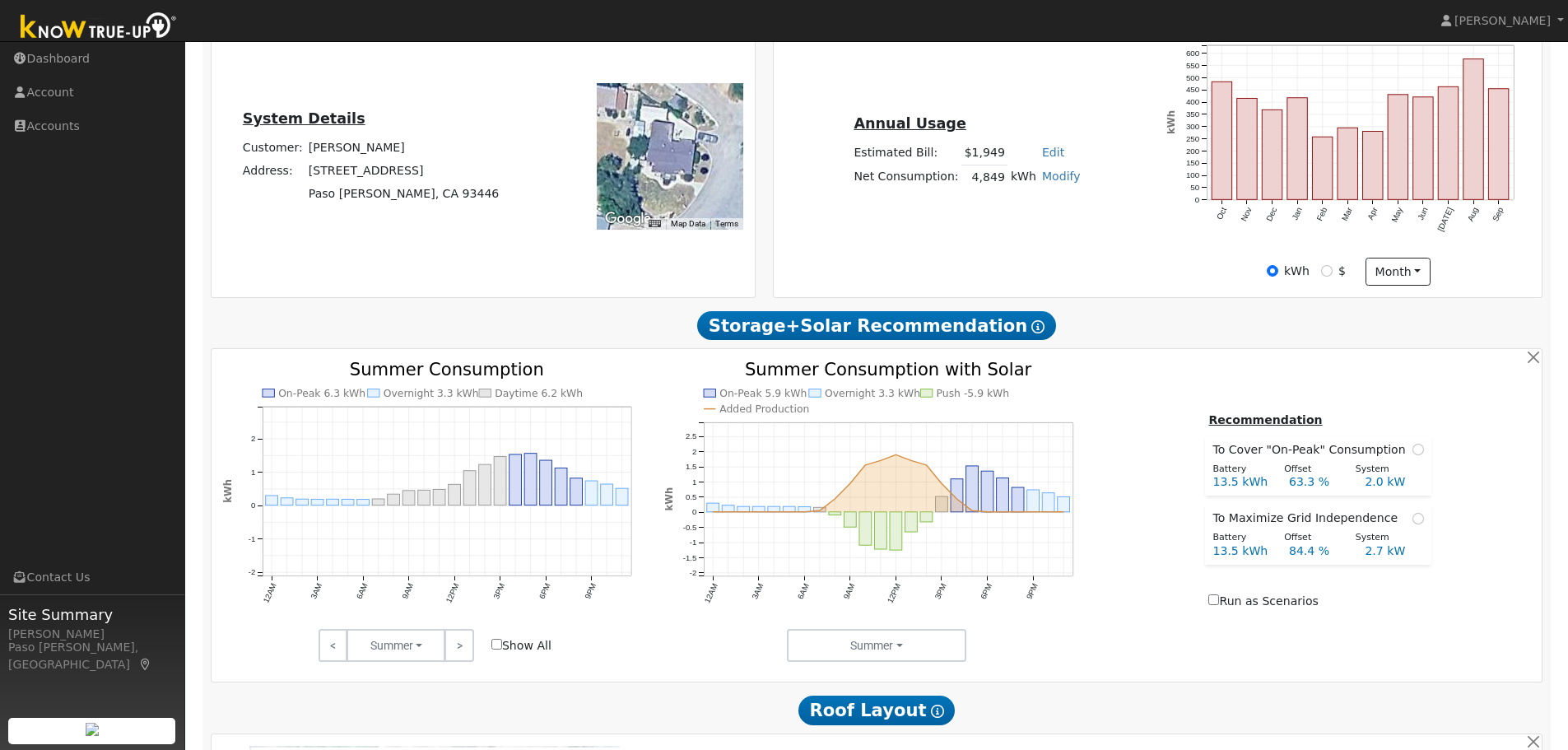
scroll to position [165, 0]
